Goal: Task Accomplishment & Management: Use online tool/utility

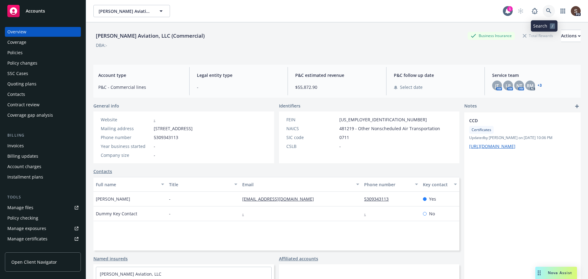
click at [546, 11] on icon at bounding box center [548, 10] width 5 height 5
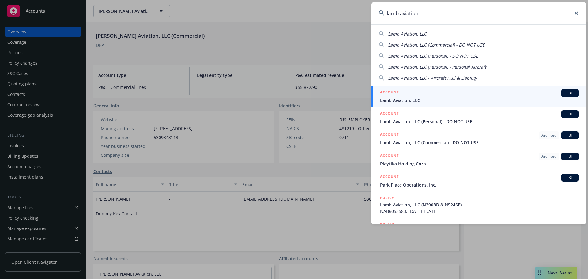
type input "lamb aviation"
click at [401, 100] on span "Lamb Aviation, LLC" at bounding box center [479, 100] width 198 height 6
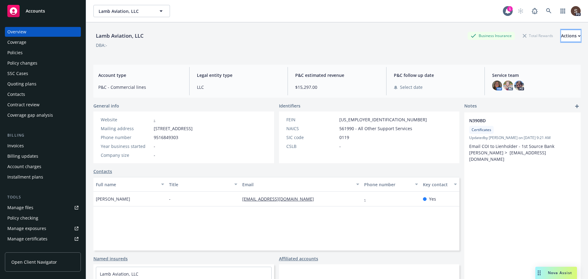
click at [561, 36] on div "Actions" at bounding box center [571, 36] width 20 height 12
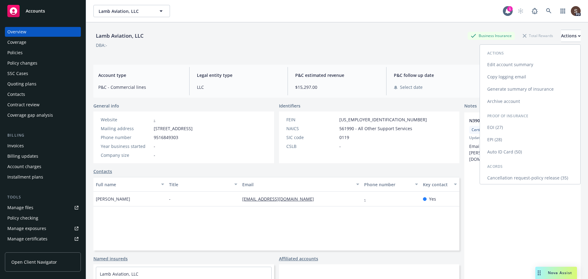
click at [522, 89] on link "Generate summary of insurance" at bounding box center [530, 89] width 100 height 12
